Goal: Find specific page/section: Find specific page/section

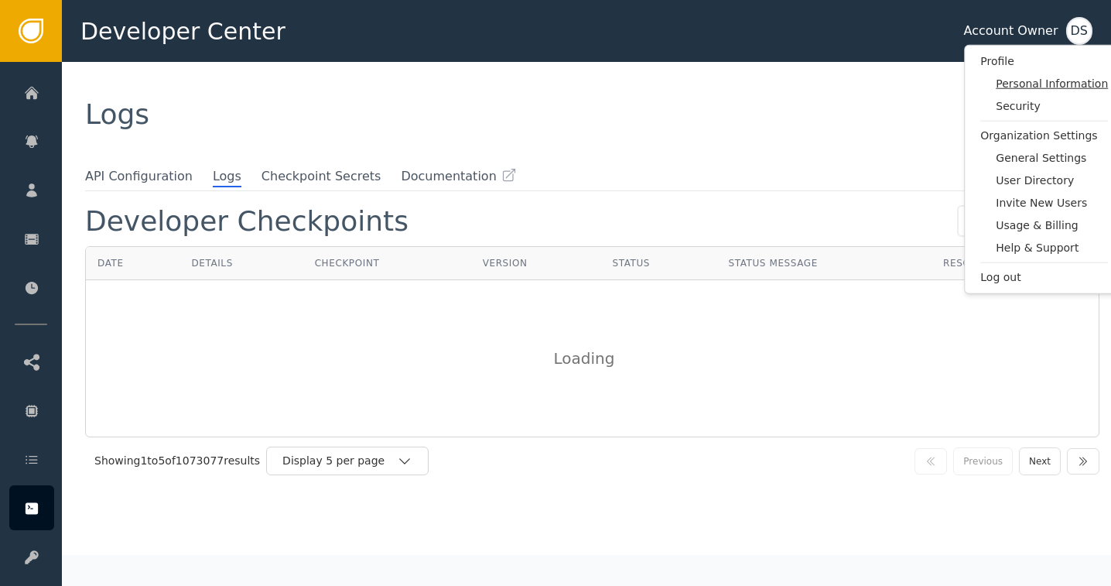
click at [1061, 84] on span "Personal Information" at bounding box center [1052, 84] width 112 height 16
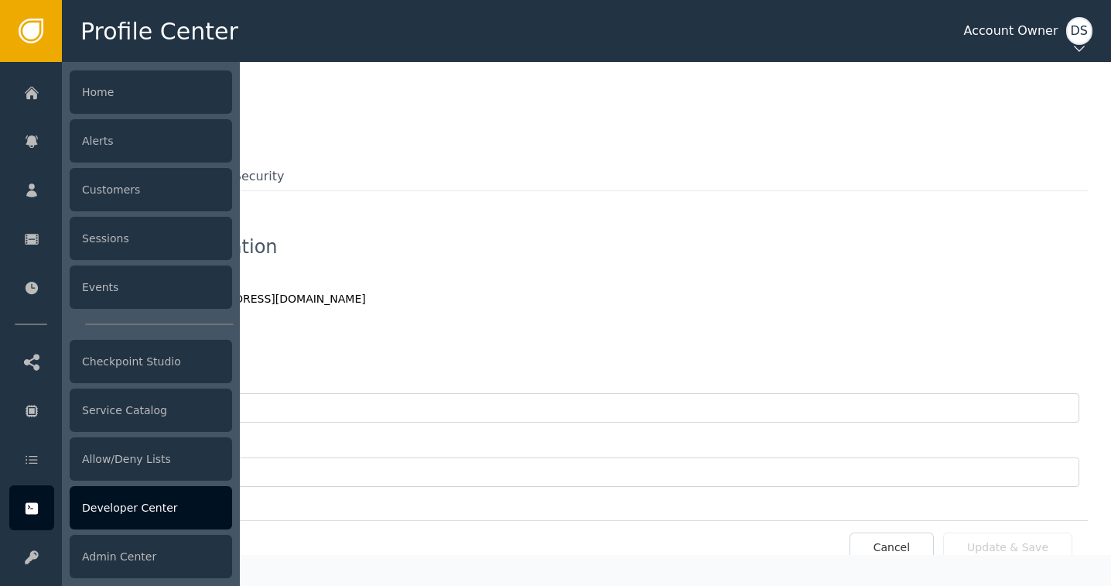
click at [120, 507] on div "Developer Center" at bounding box center [151, 507] width 162 height 43
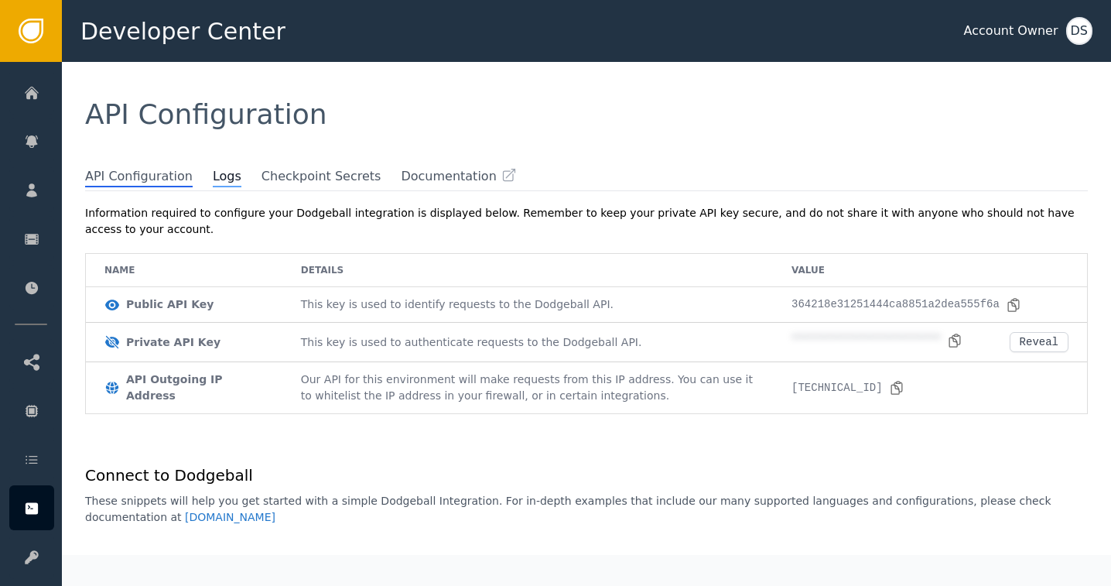
click at [217, 178] on span "Logs" at bounding box center [227, 177] width 29 height 20
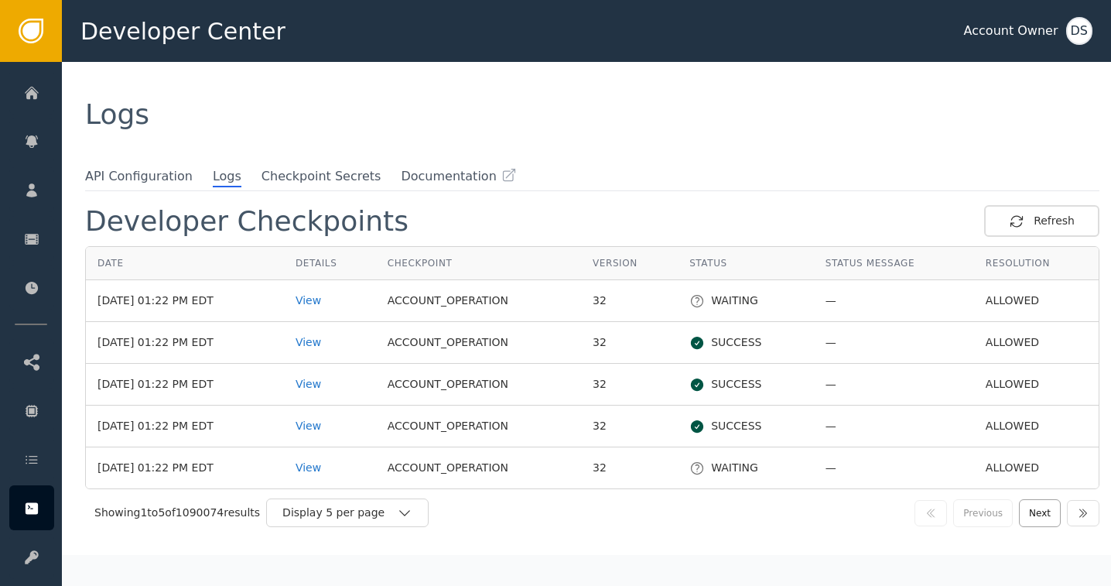
click at [1031, 511] on button "Next" at bounding box center [1040, 513] width 42 height 28
